Goal: Task Accomplishment & Management: Manage account settings

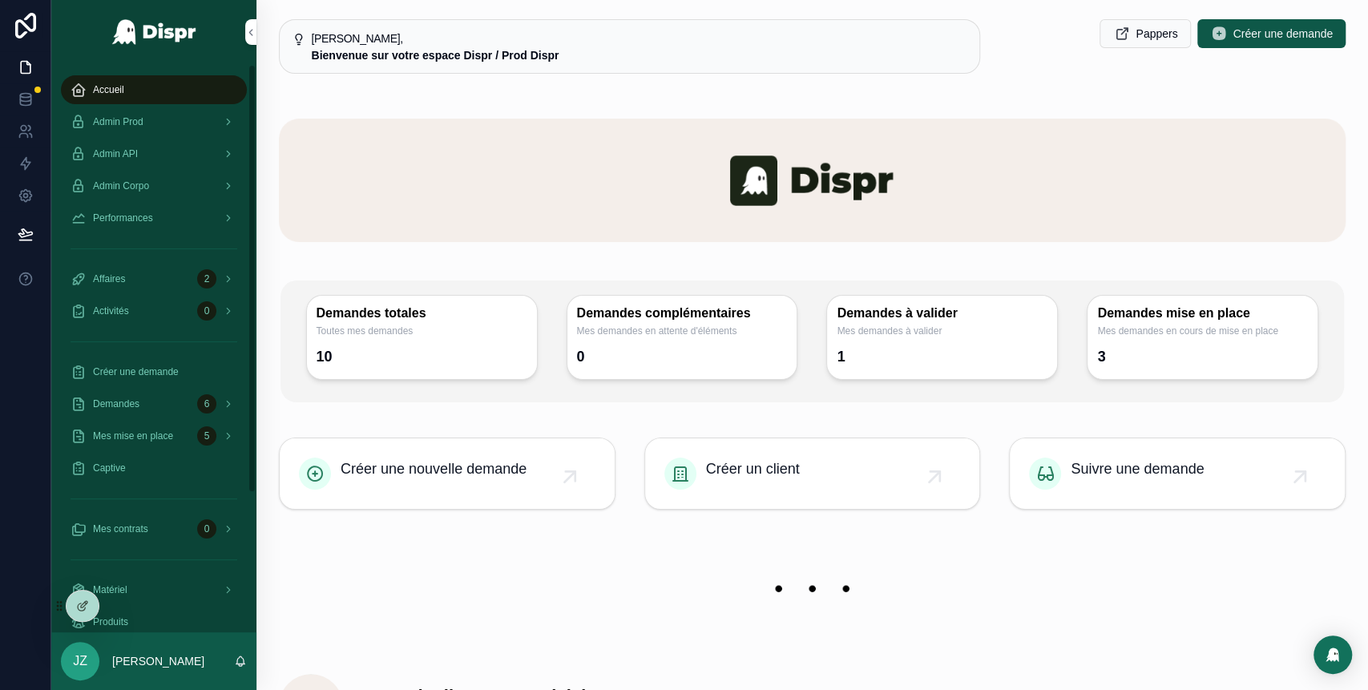
scroll to position [946, 0]
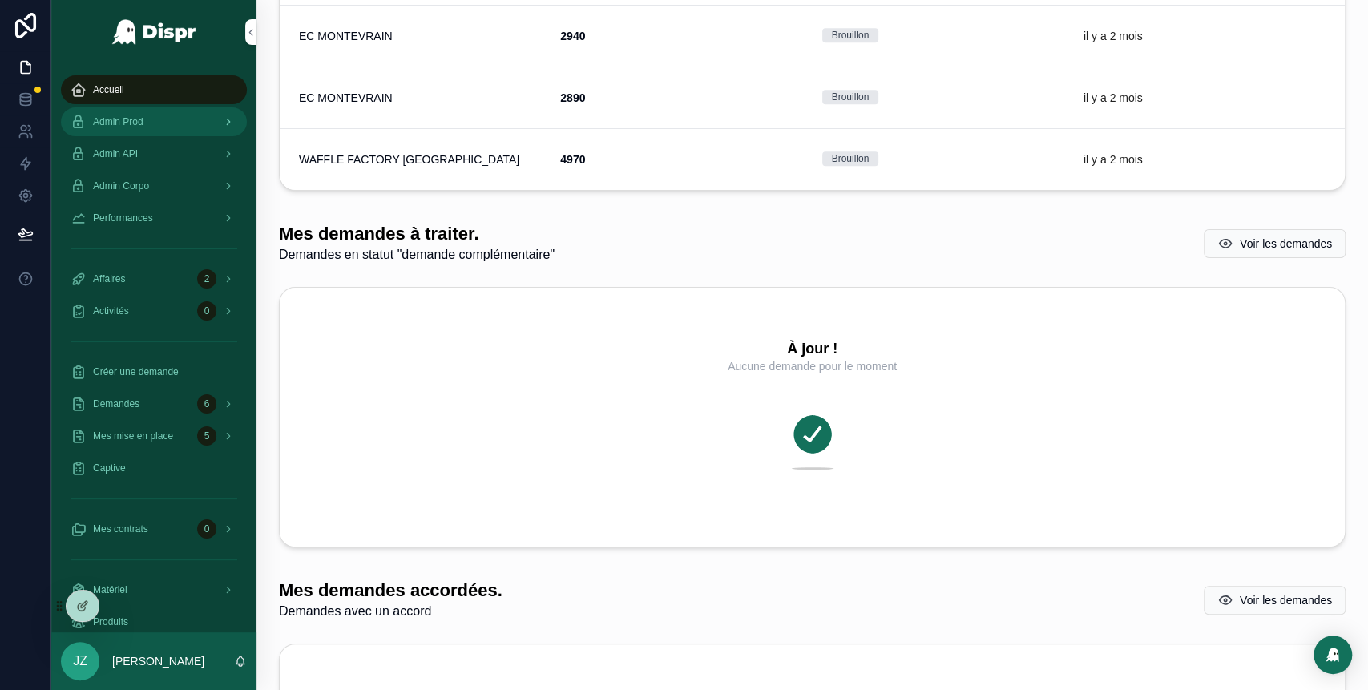
click at [175, 119] on div "Admin Prod" at bounding box center [154, 122] width 167 height 26
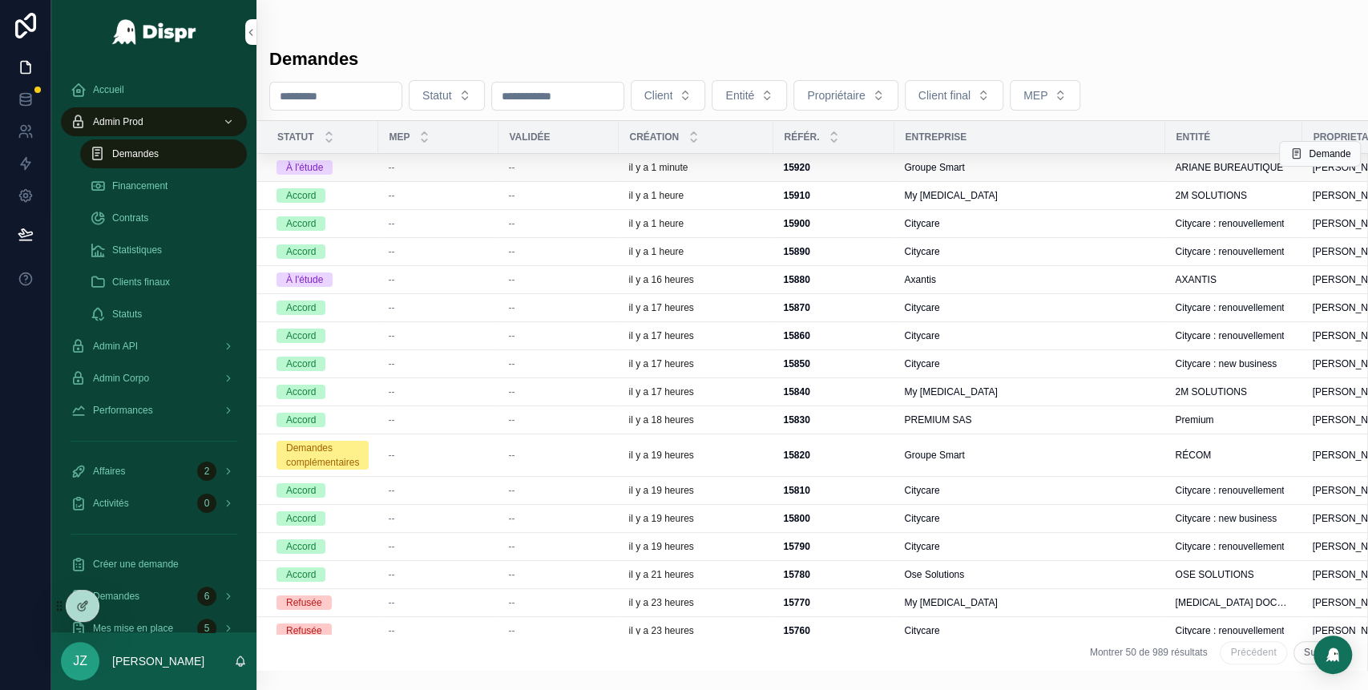
click at [565, 172] on div "--" at bounding box center [558, 167] width 101 height 13
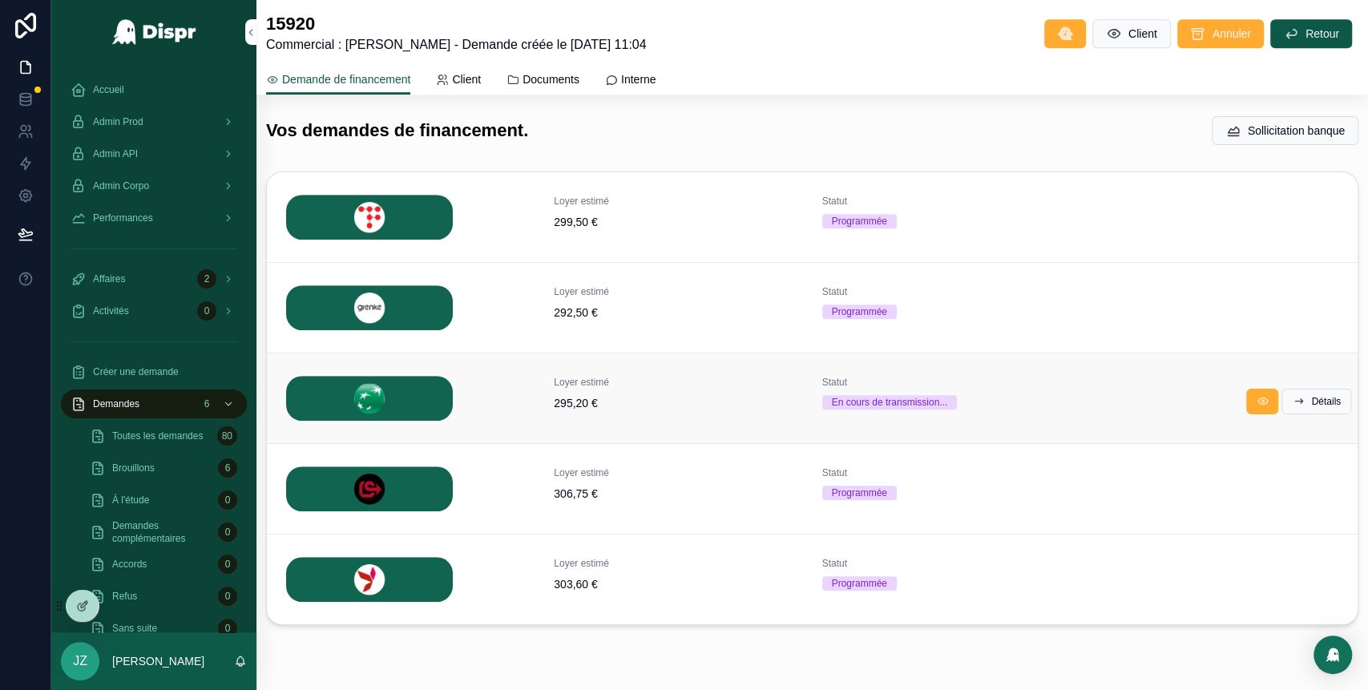
scroll to position [548, 0]
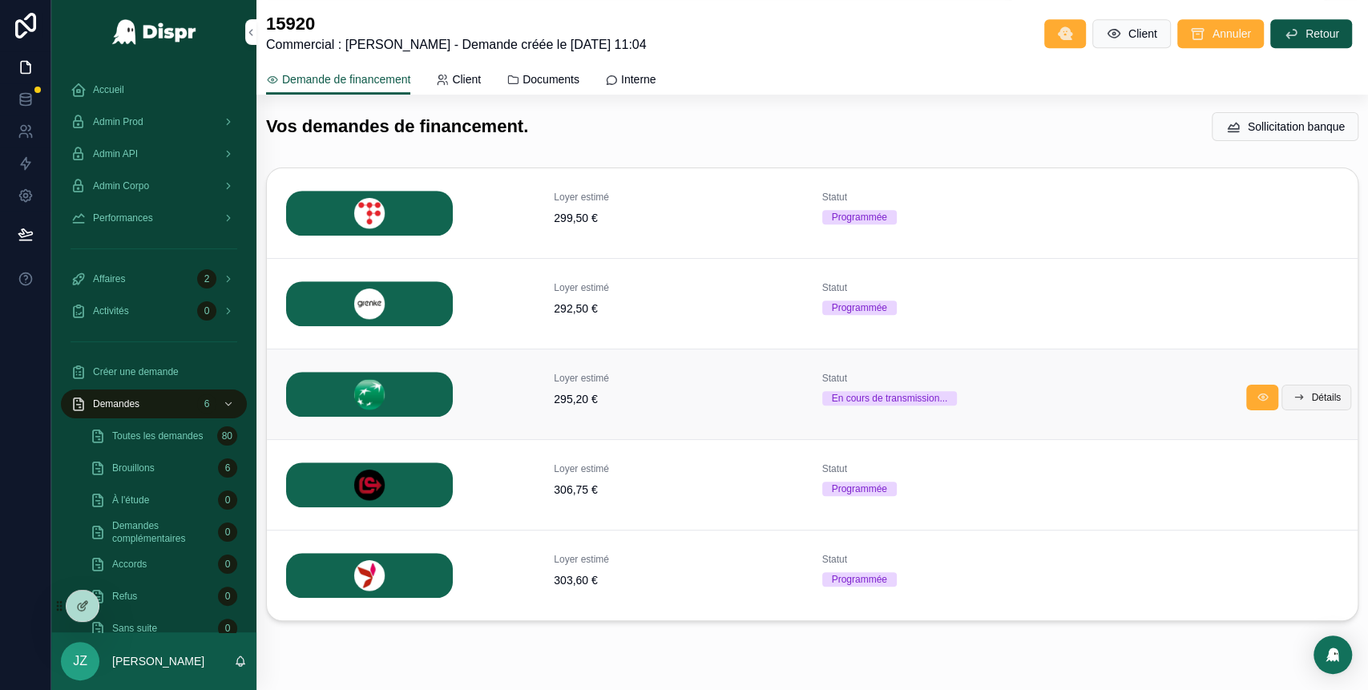
click at [1288, 393] on button "Détails" at bounding box center [1316, 398] width 70 height 26
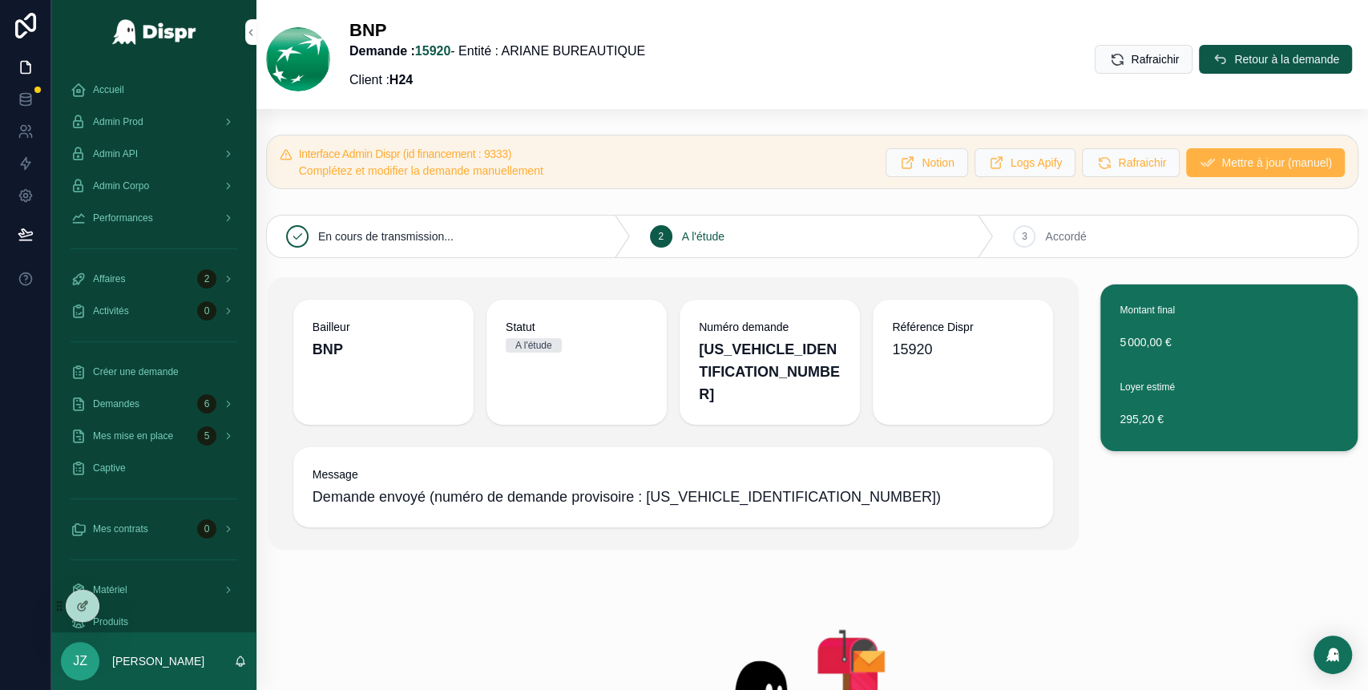
click at [1221, 155] on span "Mettre à jour (manuel)" at bounding box center [1276, 163] width 111 height 16
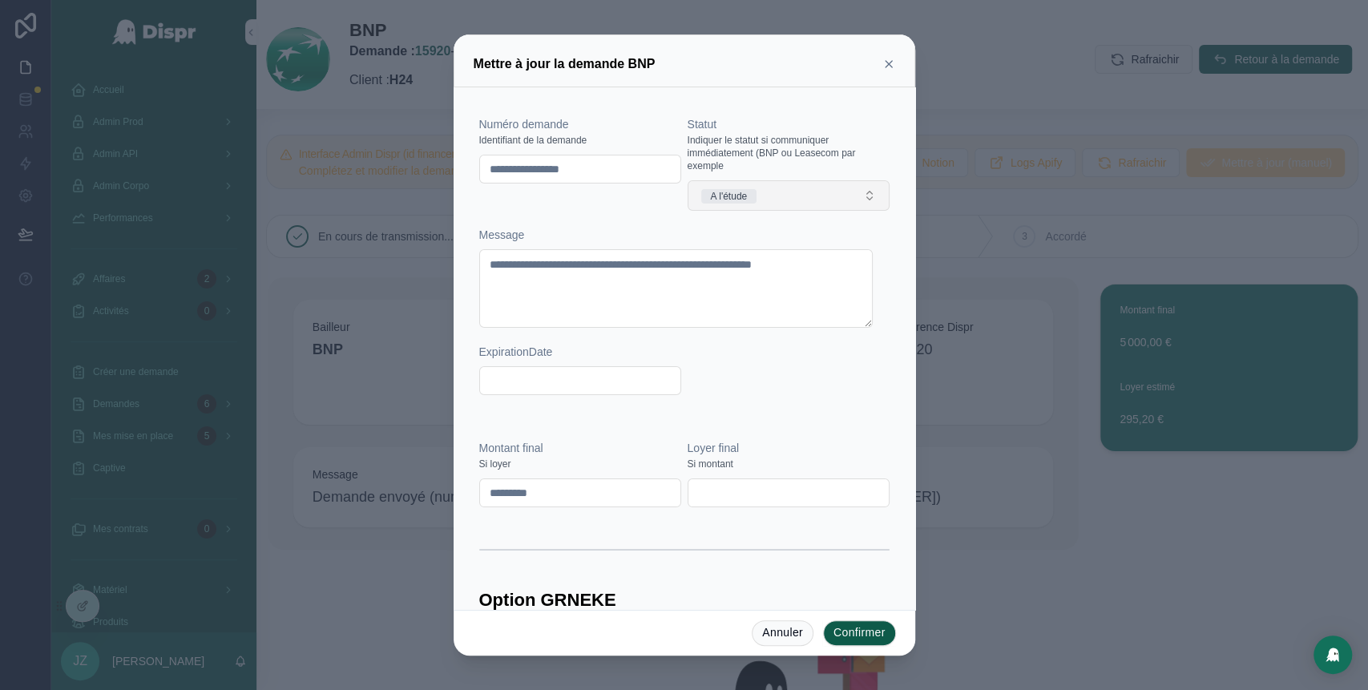
click at [784, 185] on button "A l'étude" at bounding box center [789, 195] width 202 height 30
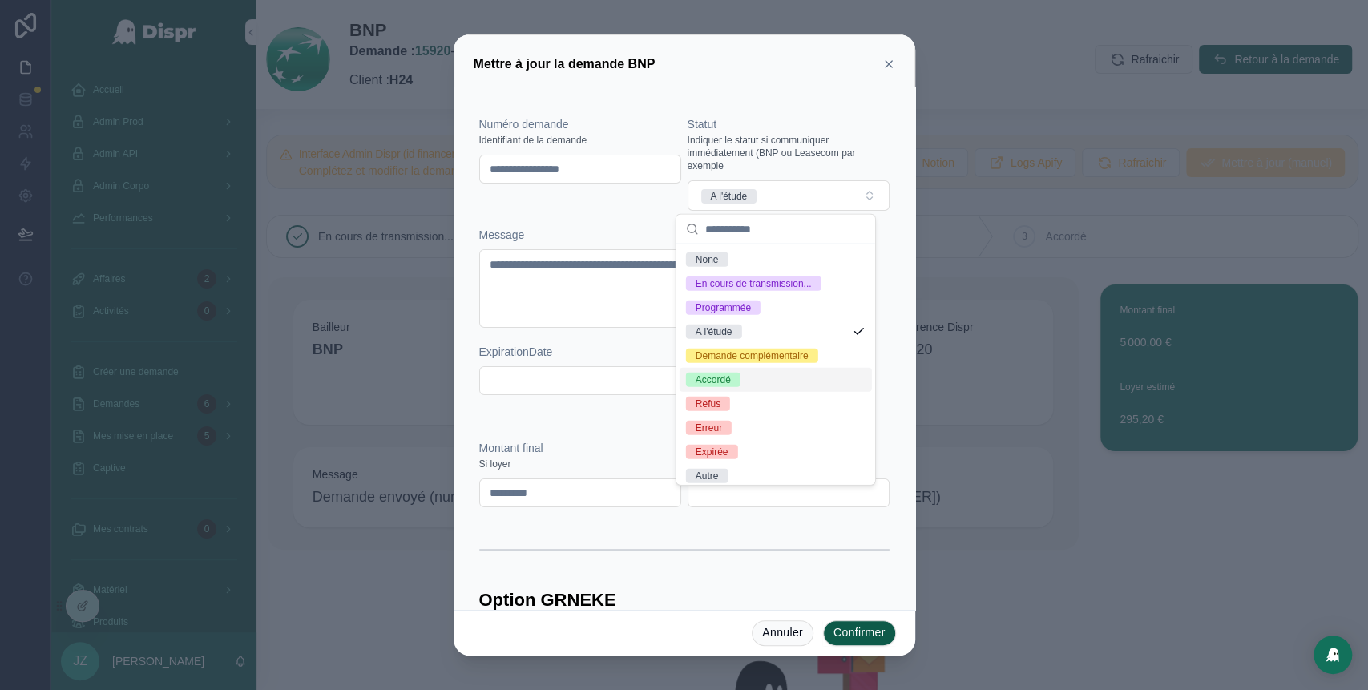
click at [736, 387] on span "Accordé" at bounding box center [713, 380] width 54 height 14
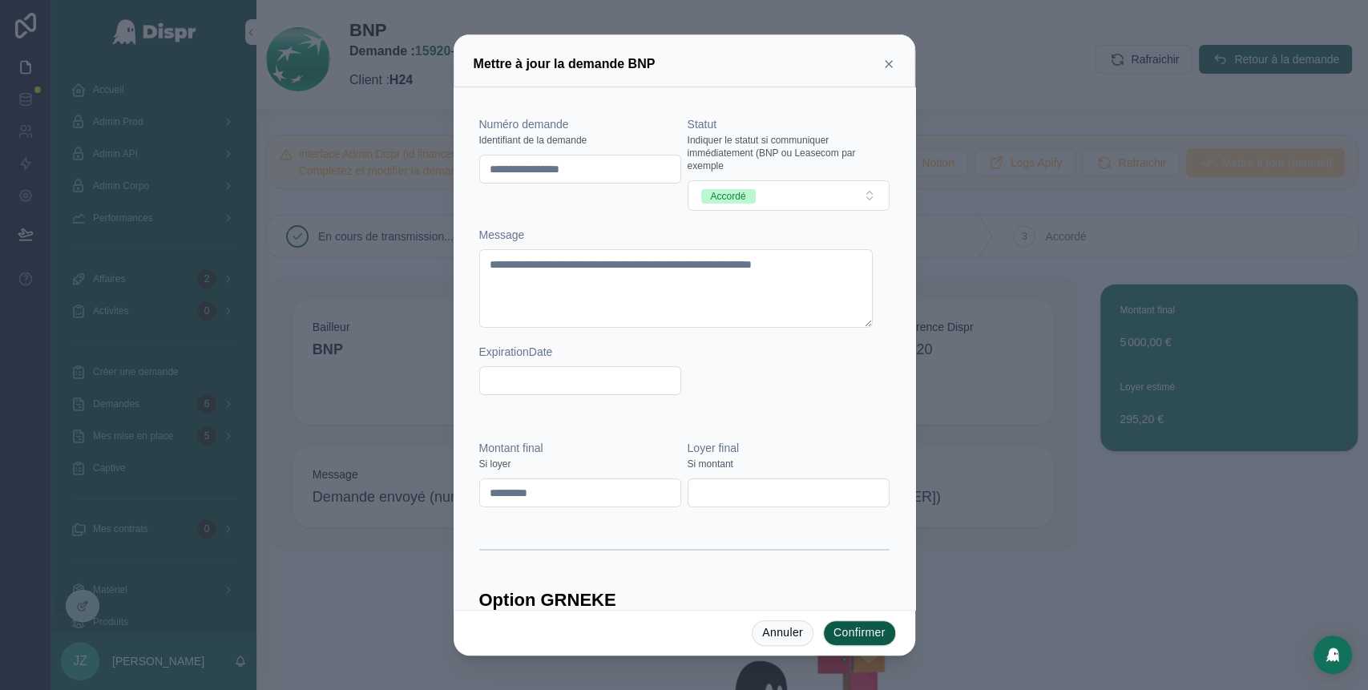
drag, startPoint x: 632, startPoint y: 168, endPoint x: 460, endPoint y: 163, distance: 172.4
click at [460, 163] on div "**********" at bounding box center [685, 348] width 462 height 522
paste input "text"
type input "********"
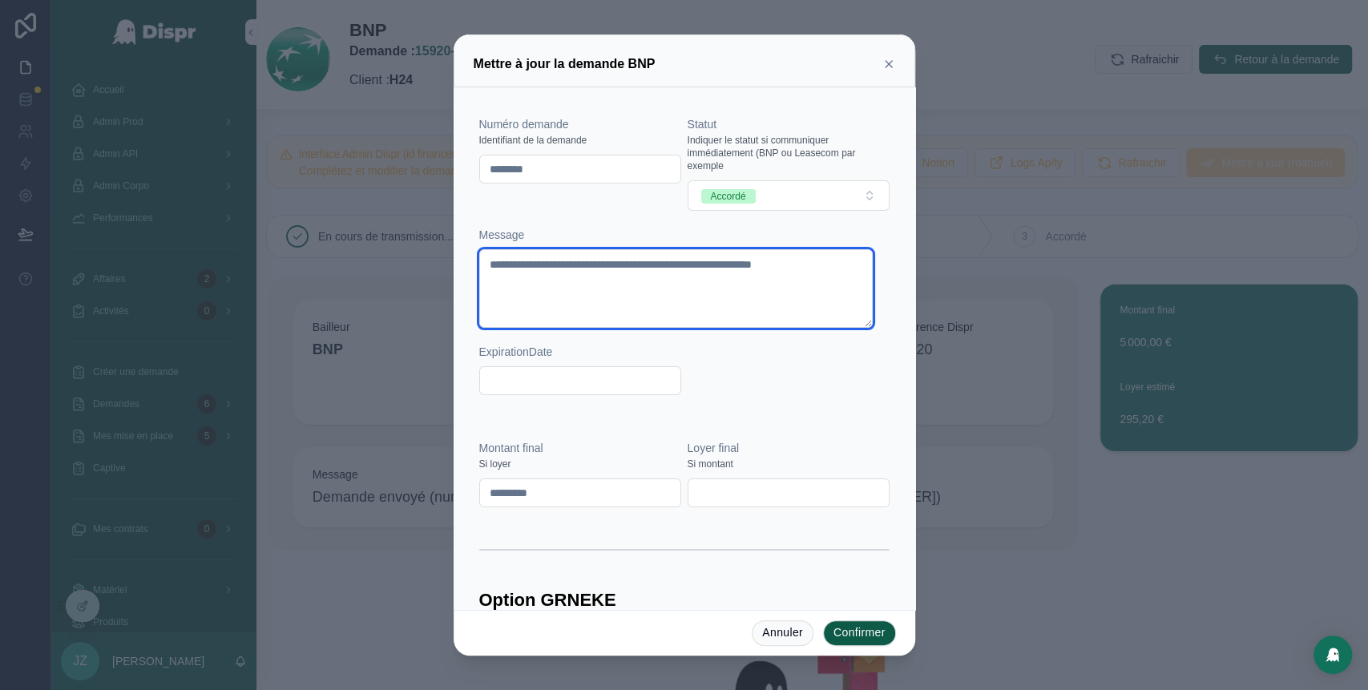
drag, startPoint x: 632, startPoint y: 288, endPoint x: 464, endPoint y: 256, distance: 171.2
click at [464, 256] on div "**********" at bounding box center [685, 348] width 462 height 522
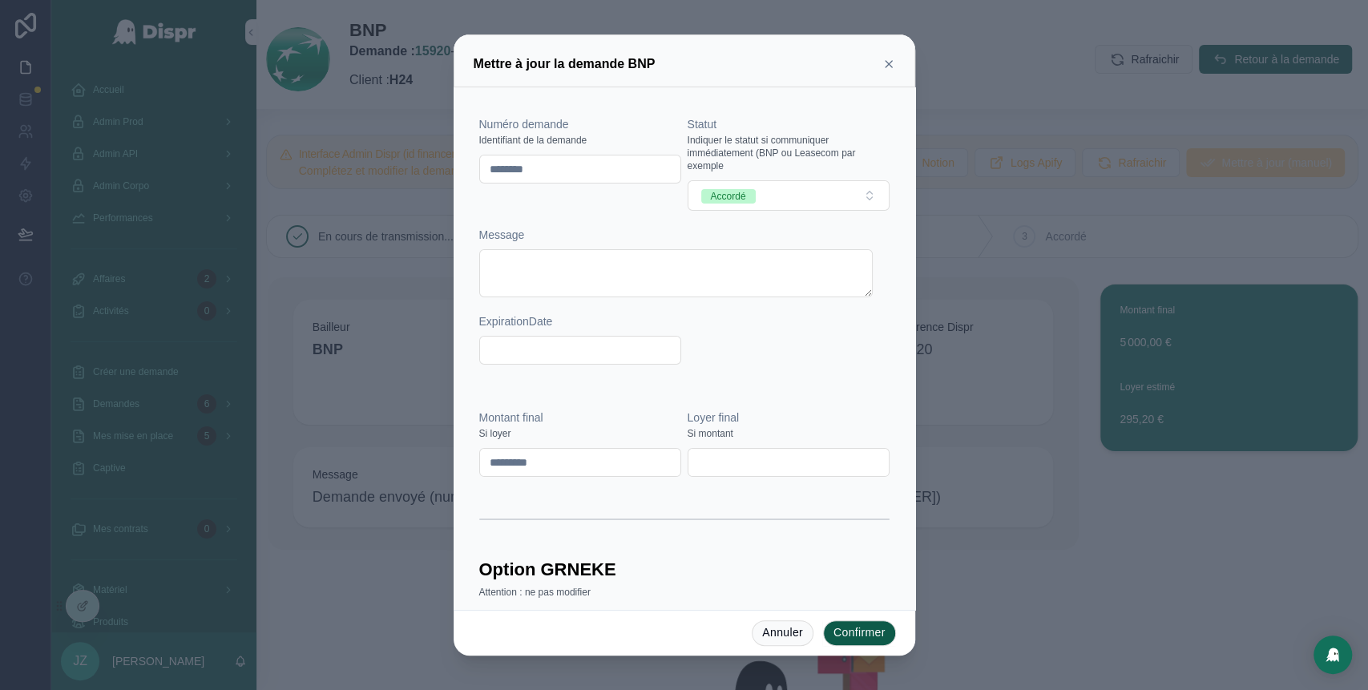
click at [885, 633] on button "Confirmer" at bounding box center [859, 633] width 73 height 26
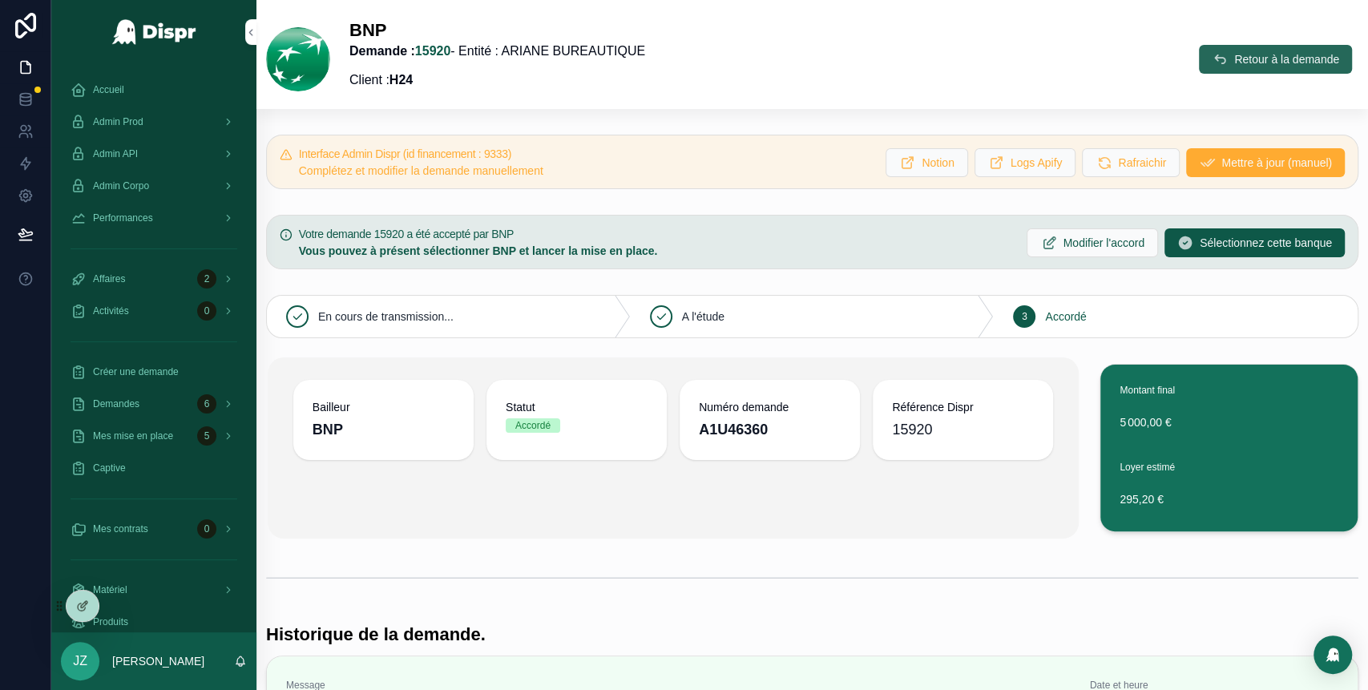
click at [1212, 65] on icon "scrollable content" at bounding box center [1220, 59] width 16 height 16
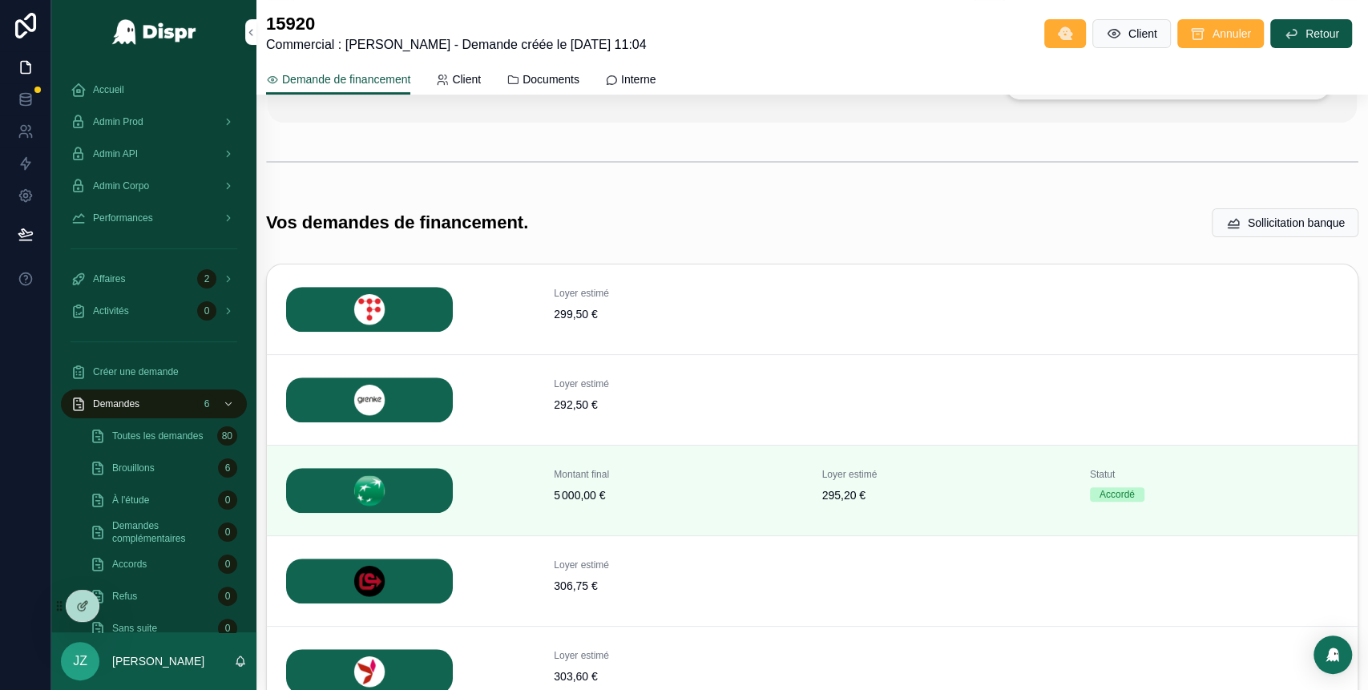
scroll to position [506, 0]
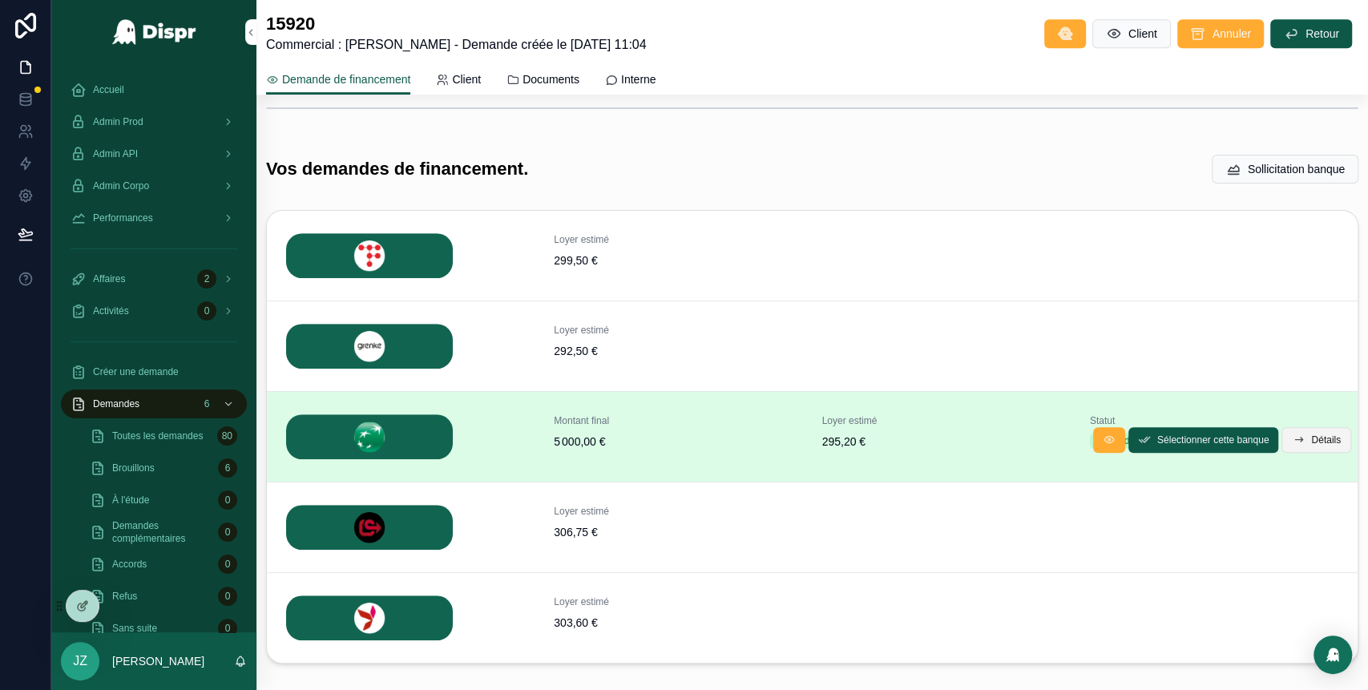
click at [1292, 439] on icon "scrollable content" at bounding box center [1298, 440] width 13 height 13
